Goal: Navigation & Orientation: Find specific page/section

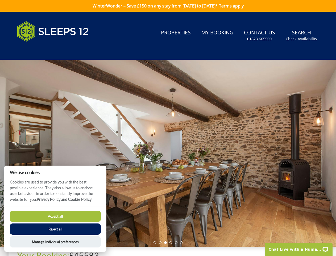
click at [168, 128] on div at bounding box center [168, 153] width 336 height 186
click at [302, 35] on link "Search Check Availability" at bounding box center [302, 35] width 36 height 17
click at [168, 153] on div at bounding box center [168, 153] width 336 height 186
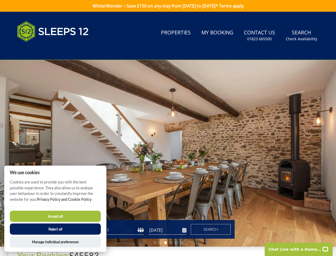
click at [155, 242] on li at bounding box center [155, 242] width 3 height 3
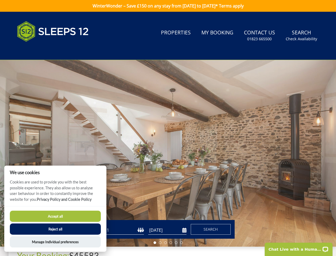
click at [160, 242] on li at bounding box center [160, 242] width 3 height 3
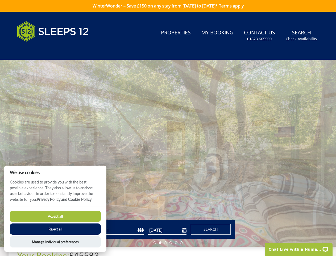
click at [166, 242] on li at bounding box center [165, 242] width 3 height 3
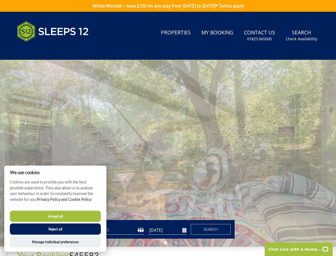
click at [171, 242] on li at bounding box center [171, 242] width 3 height 3
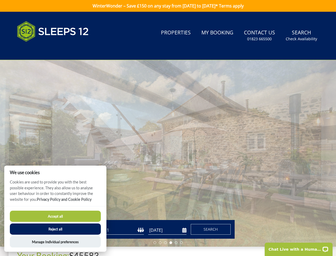
click at [176, 242] on li at bounding box center [176, 242] width 3 height 3
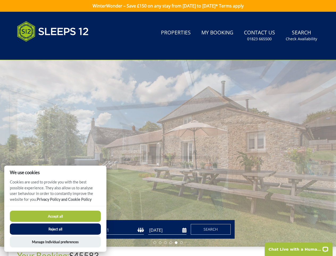
click at [182, 242] on li at bounding box center [181, 242] width 3 height 3
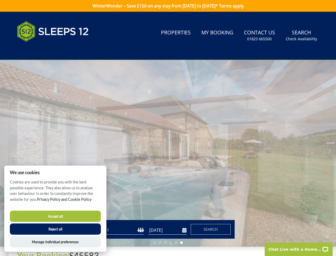
click at [55, 216] on button "Accept all" at bounding box center [55, 215] width 91 height 11
